Goal: Task Accomplishment & Management: Manage account settings

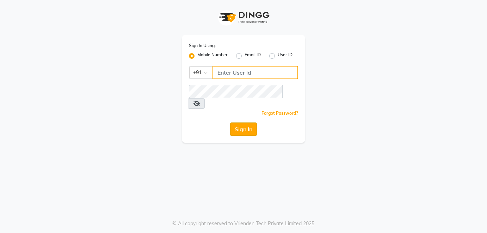
type input "5544332211"
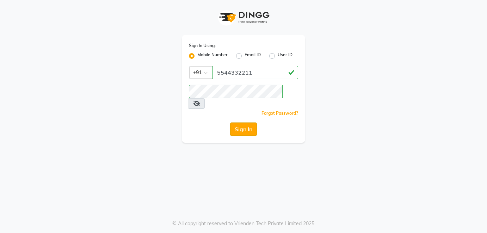
click at [244, 123] on button "Sign In" at bounding box center [243, 129] width 27 height 13
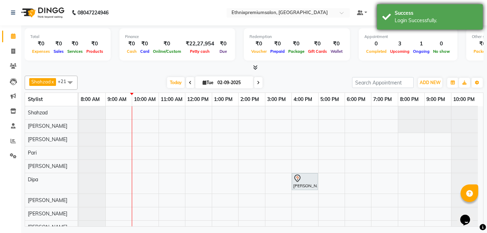
click at [448, 5] on div "Success Login Successfully." at bounding box center [430, 16] width 106 height 25
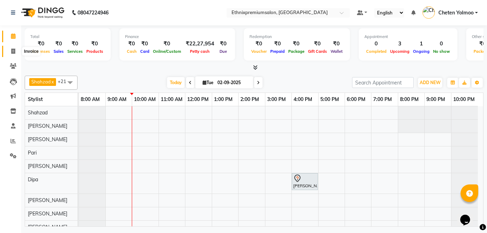
click at [17, 50] on span at bounding box center [13, 52] width 12 height 8
select select "service"
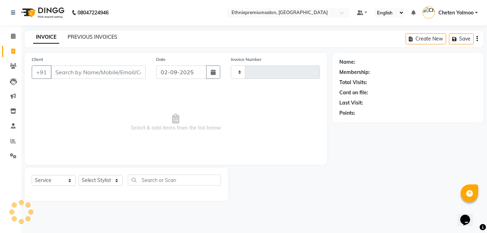
click at [78, 37] on link "PREVIOUS INVOICES" at bounding box center [93, 37] width 50 height 6
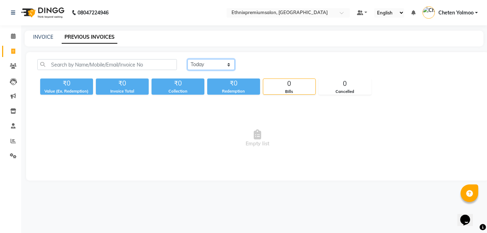
click at [199, 65] on select "[DATE] [DATE] Custom Range" at bounding box center [210, 64] width 47 height 11
click at [187, 59] on select "[DATE] [DATE] Custom Range" at bounding box center [210, 64] width 47 height 11
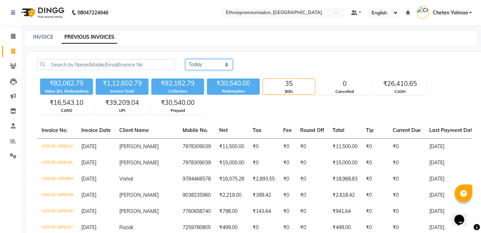
click at [201, 60] on select "[DATE] [DATE] Custom Range" at bounding box center [209, 64] width 47 height 11
select select "range"
click at [186, 59] on select "[DATE] [DATE] Custom Range" at bounding box center [209, 64] width 47 height 11
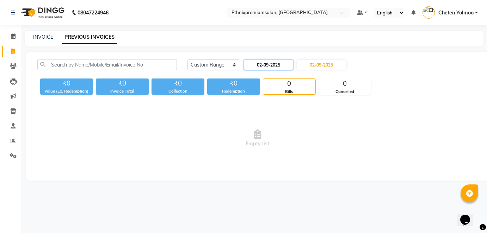
click at [261, 67] on input "02-09-2025" at bounding box center [268, 65] width 49 height 10
select select "9"
select select "2025"
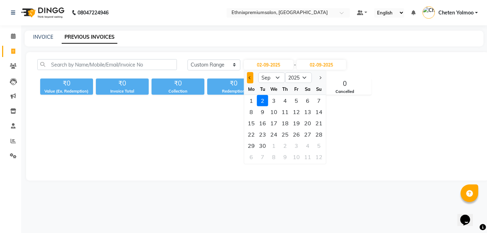
click at [250, 76] on span "Previous month" at bounding box center [250, 77] width 3 height 3
select select "8"
click at [295, 98] on div "1" at bounding box center [295, 100] width 11 height 11
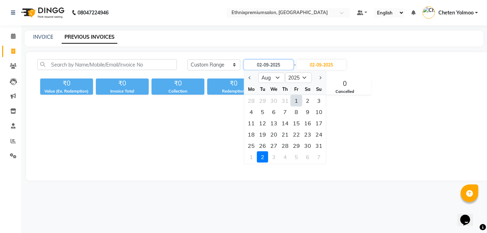
type input "[DATE]"
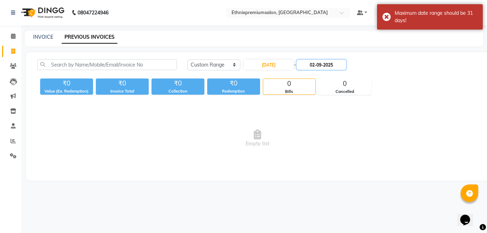
click at [308, 68] on input "02-09-2025" at bounding box center [320, 65] width 49 height 10
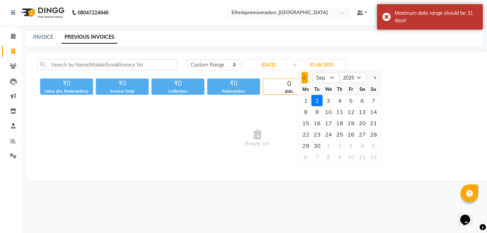
click at [305, 79] on button "Previous month" at bounding box center [304, 77] width 6 height 11
select select "8"
click at [371, 143] on div "31" at bounding box center [373, 145] width 11 height 11
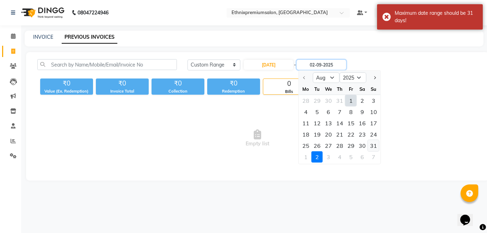
type input "[DATE]"
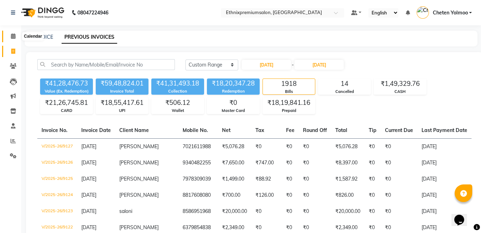
click at [15, 38] on icon at bounding box center [13, 35] width 5 height 5
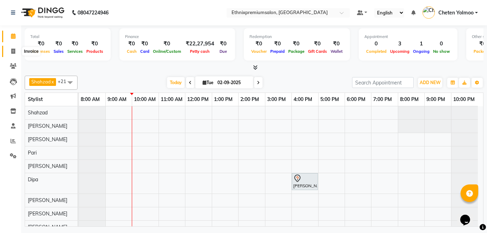
click at [11, 54] on span at bounding box center [13, 52] width 12 height 8
select select "service"
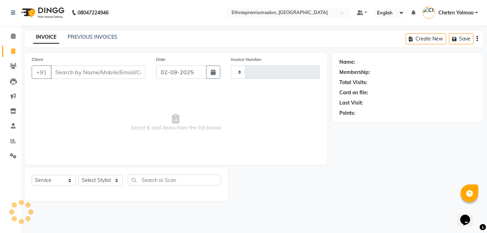
type input "9163"
select select "3625"
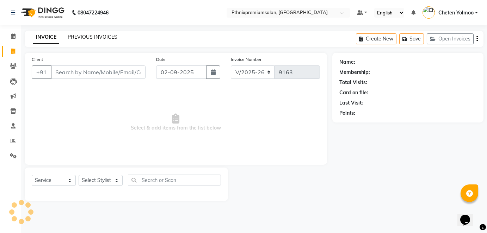
click at [75, 37] on link "PREVIOUS INVOICES" at bounding box center [93, 37] width 50 height 6
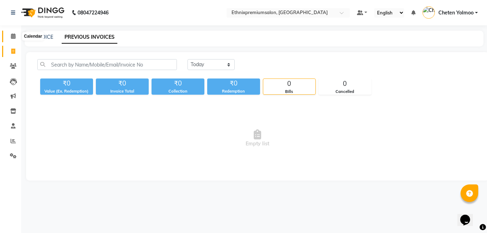
click at [12, 36] on icon at bounding box center [13, 35] width 5 height 5
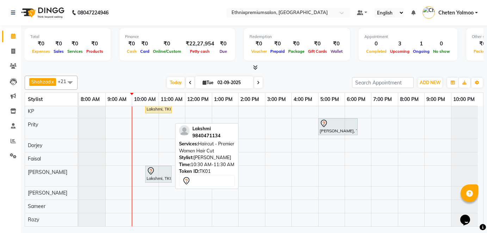
click at [163, 167] on div at bounding box center [158, 171] width 24 height 8
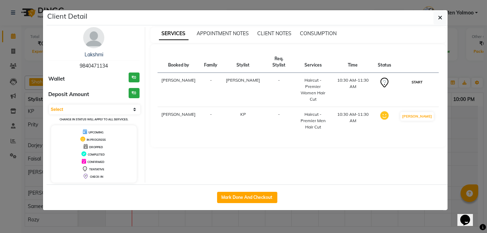
click at [417, 78] on button "START" at bounding box center [416, 82] width 14 height 9
select select "1"
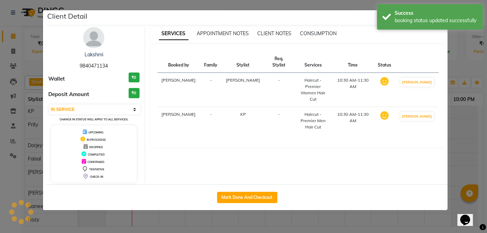
scroll to position [192, 0]
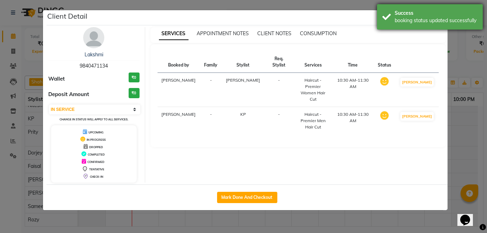
click at [450, 19] on div "booking status updated successfully" at bounding box center [435, 20] width 83 height 7
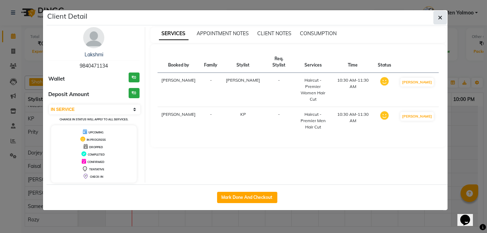
click at [437, 19] on button "button" at bounding box center [439, 17] width 13 height 13
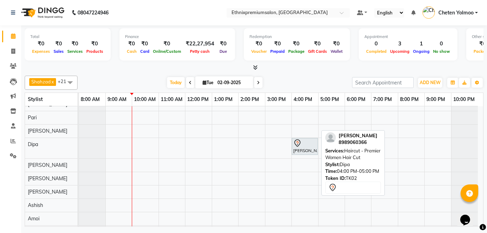
scroll to position [125, 0]
